Goal: Task Accomplishment & Management: Manage account settings

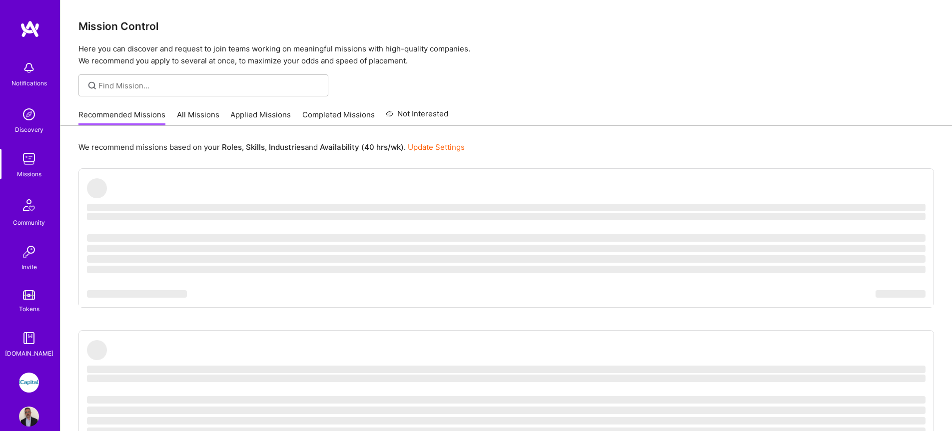
click at [205, 116] on link "All Missions" at bounding box center [198, 117] width 42 height 16
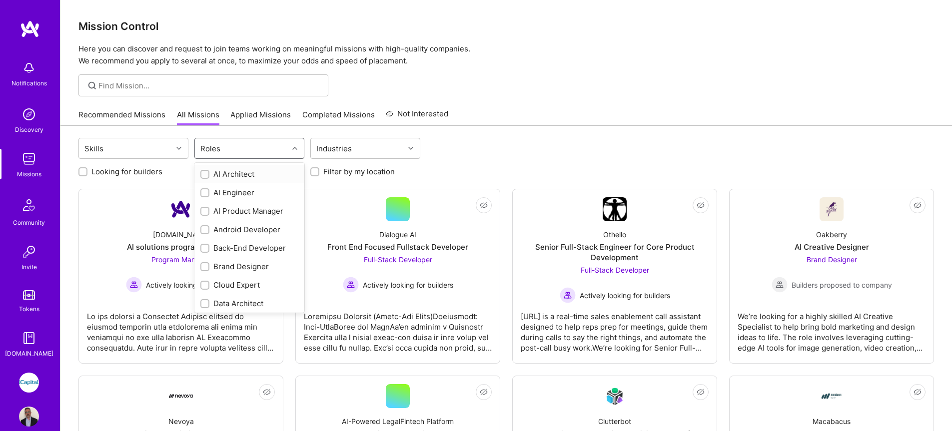
click at [224, 143] on div "Roles" at bounding box center [241, 148] width 93 height 20
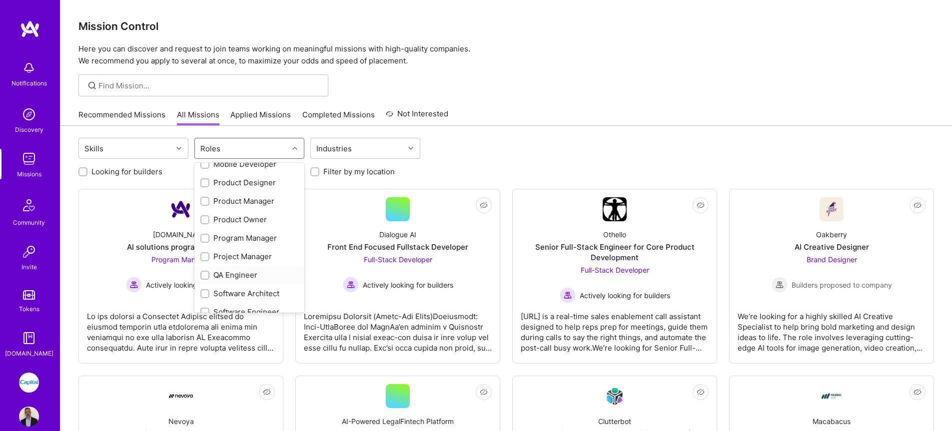
click at [236, 271] on div "QA Engineer" at bounding box center [249, 275] width 98 height 10
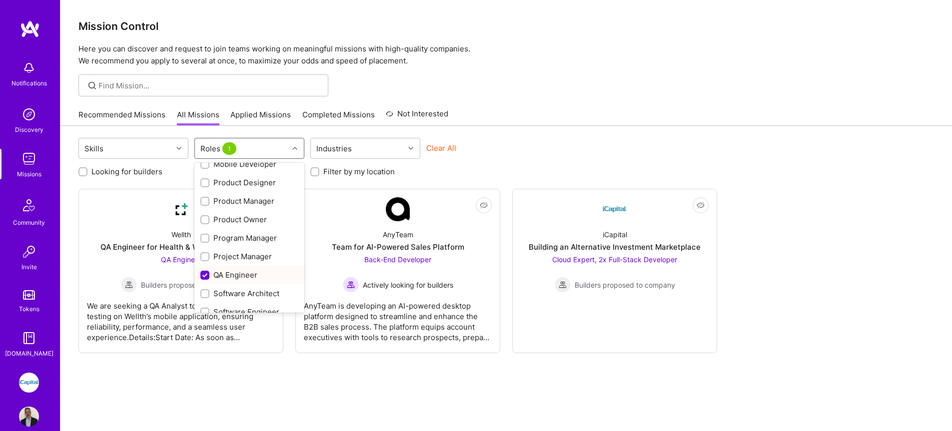
click at [236, 272] on div "QA Engineer" at bounding box center [249, 275] width 98 height 10
checkbox input "false"
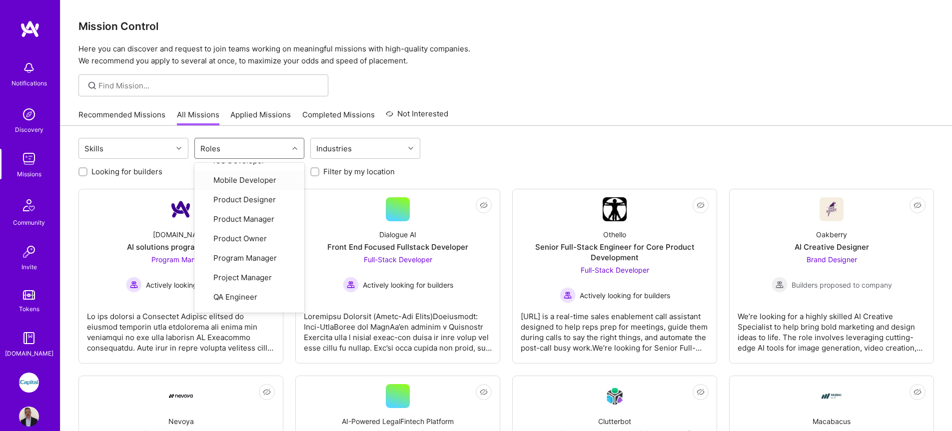
click at [235, 118] on link "Applied Missions" at bounding box center [260, 117] width 60 height 16
